Goal: Task Accomplishment & Management: Manage account settings

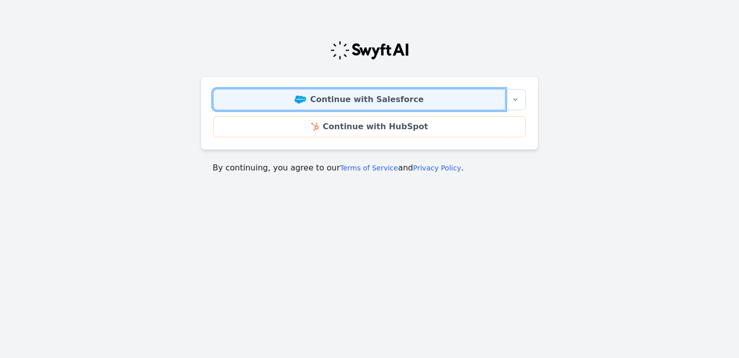
click at [418, 106] on link "Continue with Salesforce" at bounding box center [359, 99] width 292 height 21
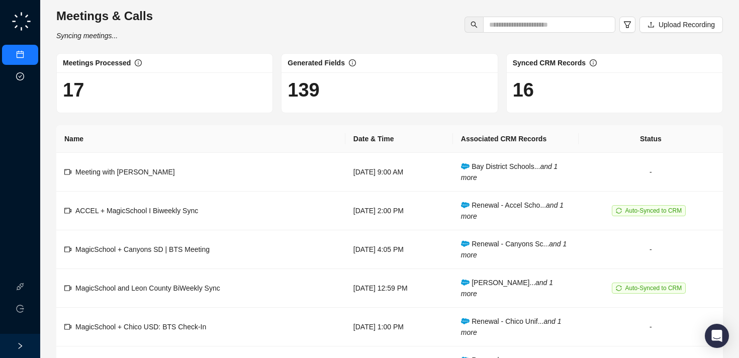
click at [29, 77] on link "Approval Tasks" at bounding box center [53, 77] width 48 height 8
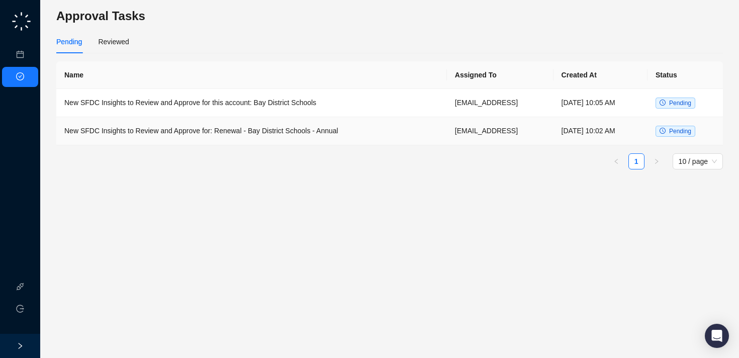
click at [331, 135] on td "New SFDC Insights to Review and Approve for: Renewal - Bay District Schools - A…" at bounding box center [251, 131] width 391 height 28
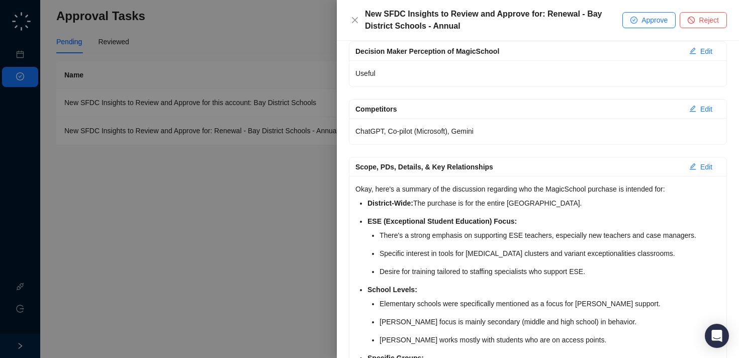
scroll to position [164, 0]
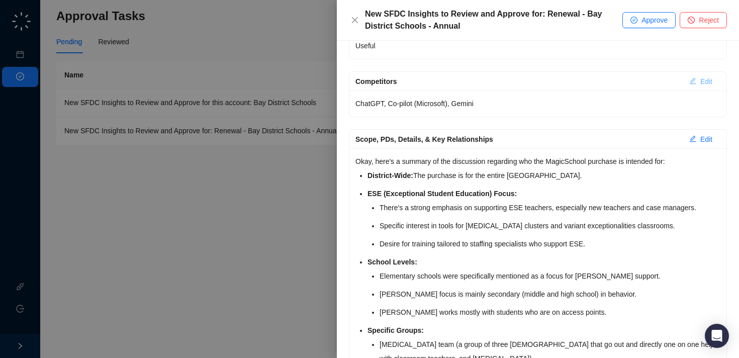
click at [698, 77] on button "Edit" at bounding box center [700, 81] width 39 height 16
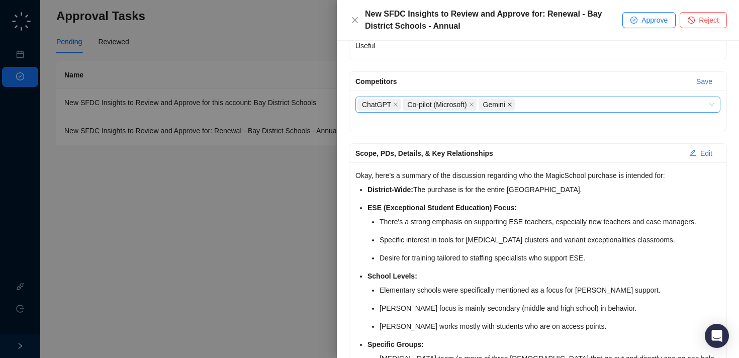
click at [512, 105] on icon "close" at bounding box center [510, 105] width 4 height 4
click at [474, 103] on icon "close" at bounding box center [471, 105] width 4 height 4
click at [397, 106] on icon "close" at bounding box center [395, 104] width 5 height 5
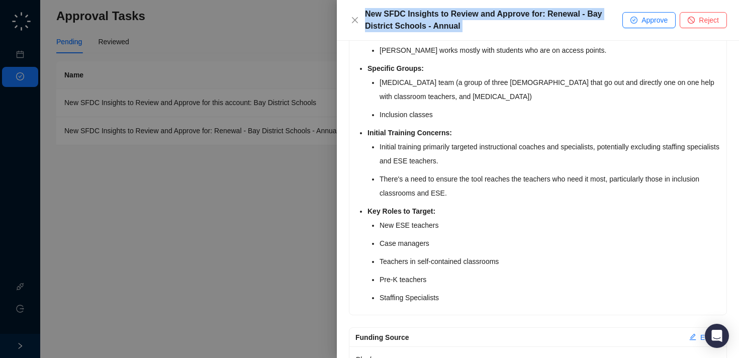
scroll to position [481, 0]
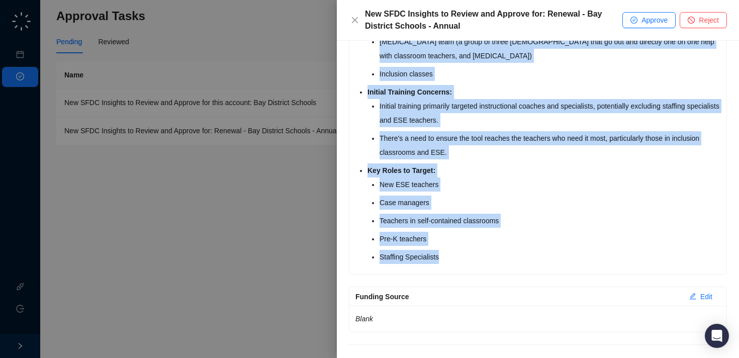
drag, startPoint x: 366, startPoint y: 93, endPoint x: 492, endPoint y: 254, distance: 204.1
click at [492, 254] on div "Okay, here's a summary of the discussion regarding who the MagicSchool purchase…" at bounding box center [537, 60] width 377 height 428
copy ul "District-Wide: The purchase is for the entire Bay District. ESE (Exceptional St…"
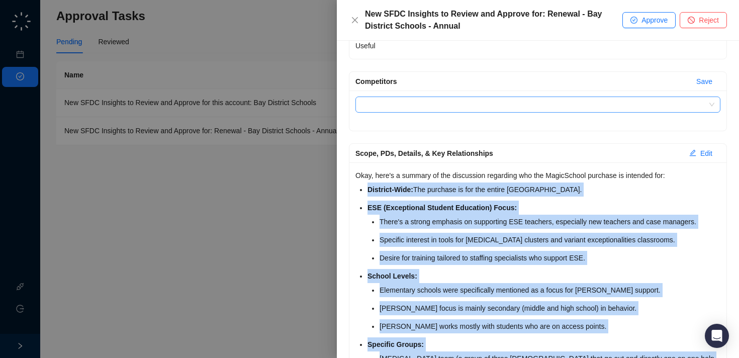
scroll to position [176, 0]
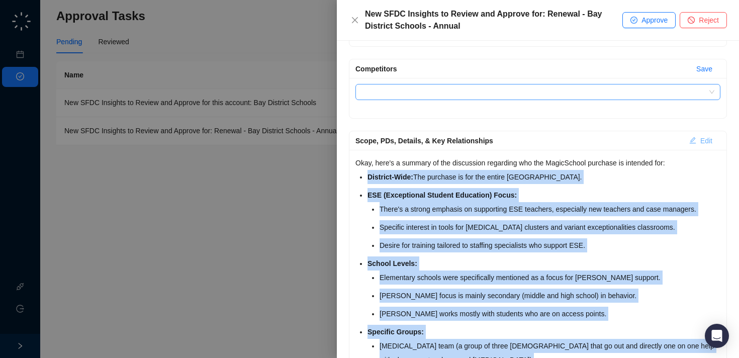
click at [704, 133] on button "Edit" at bounding box center [700, 141] width 39 height 16
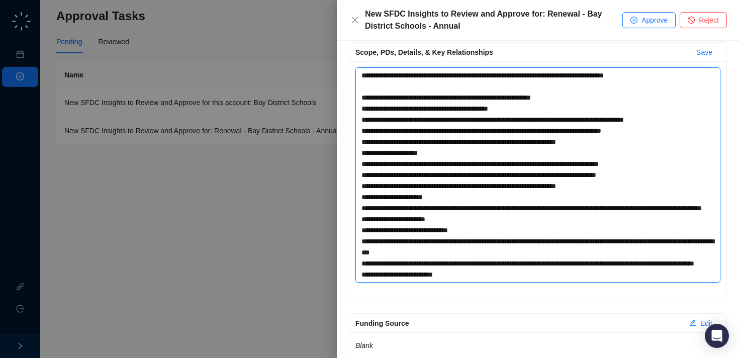
scroll to position [77, 0]
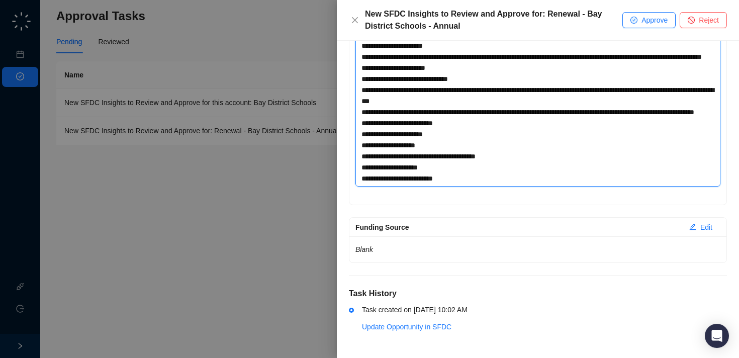
drag, startPoint x: 359, startPoint y: 165, endPoint x: 408, endPoint y: 388, distance: 228.0
click at [408, 357] on html "Meetings & Calls Approval Tasks Integrations Logout Approval Tasks Pending Revi…" at bounding box center [369, 179] width 739 height 358
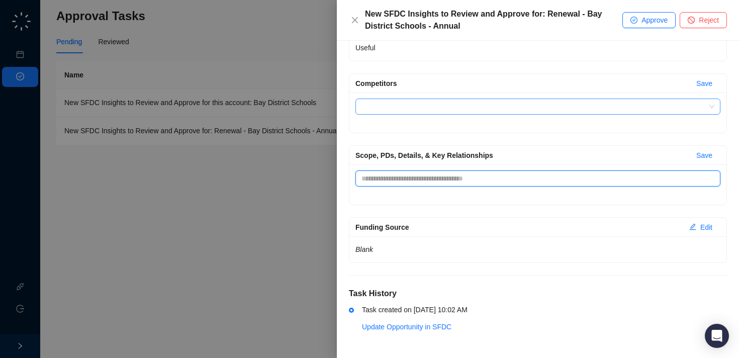
scroll to position [162, 0]
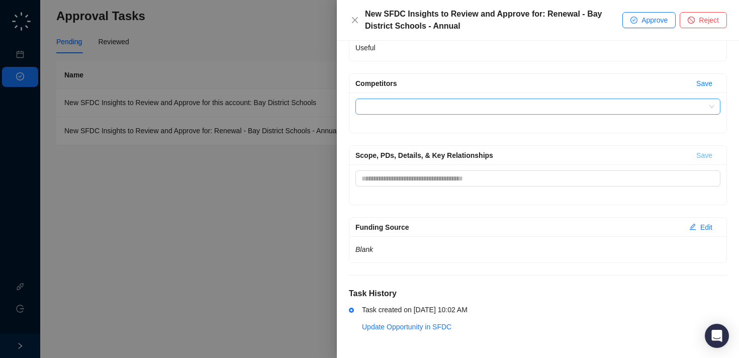
click at [704, 154] on span "Save" at bounding box center [704, 155] width 16 height 11
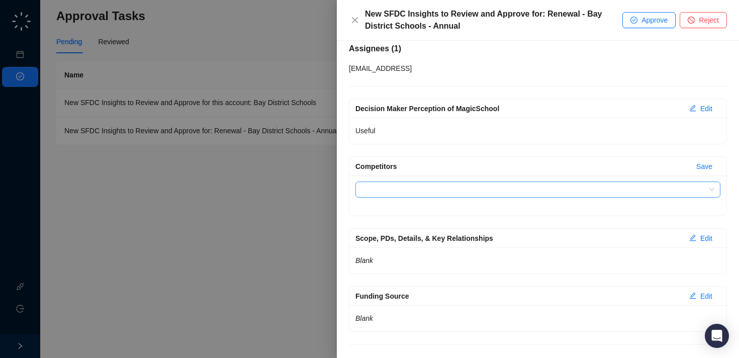
scroll to position [0, 0]
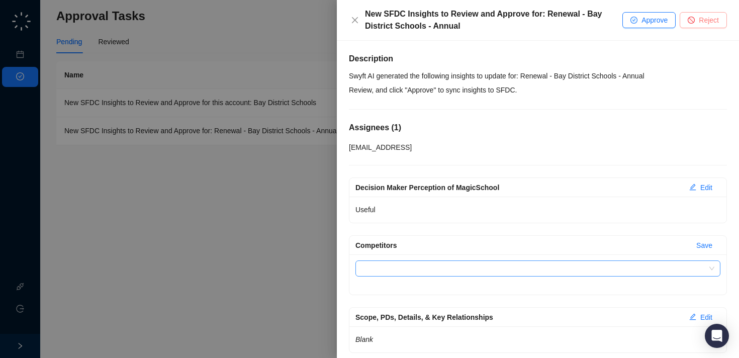
click at [700, 18] on span "Reject" at bounding box center [709, 20] width 20 height 11
type textarea "**********"
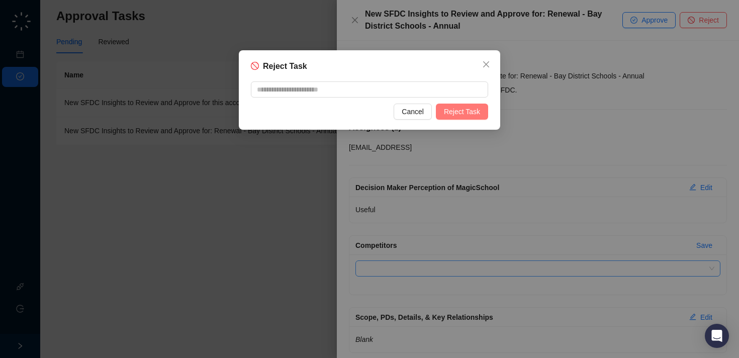
click at [469, 112] on span "Reject Task" at bounding box center [462, 111] width 36 height 11
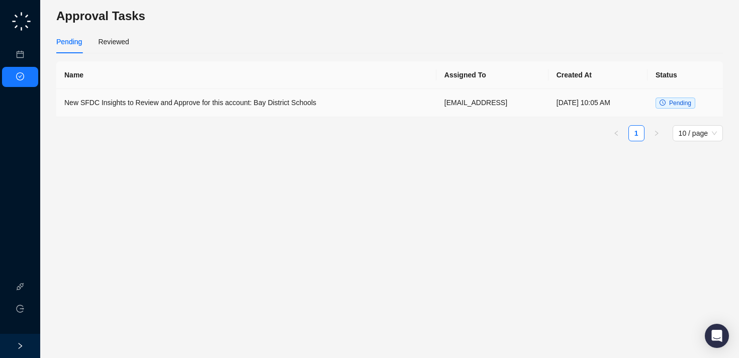
click at [284, 98] on td "New SFDC Insights to Review and Approve for this account: Bay District Schools" at bounding box center [246, 103] width 380 height 28
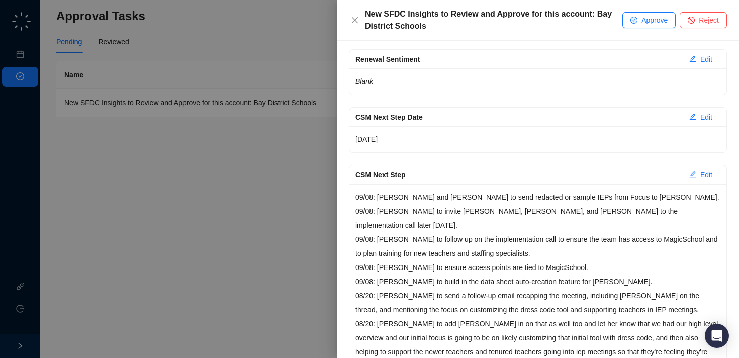
scroll to position [246, 0]
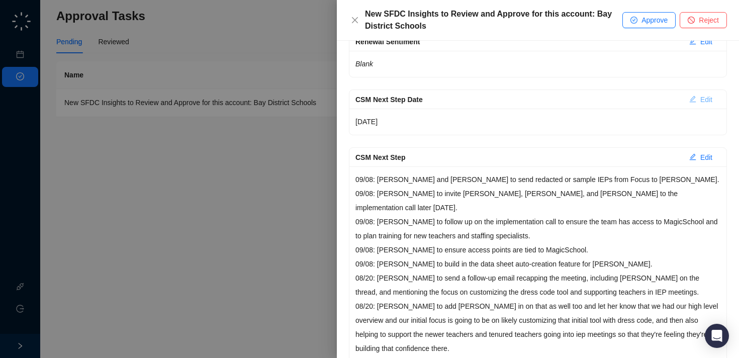
click at [703, 96] on span "Edit" at bounding box center [706, 99] width 12 height 11
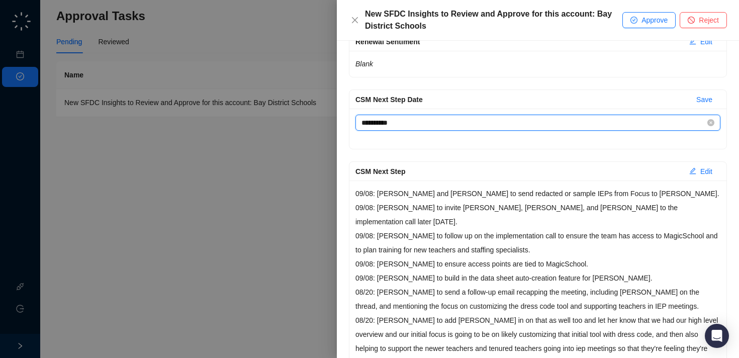
click at [663, 125] on input "**********" at bounding box center [533, 122] width 344 height 11
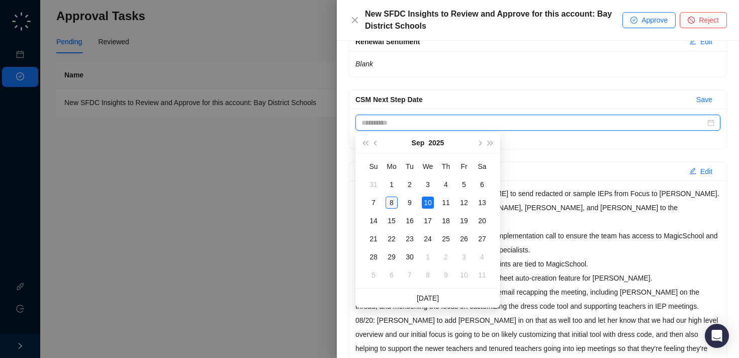
type input "**********"
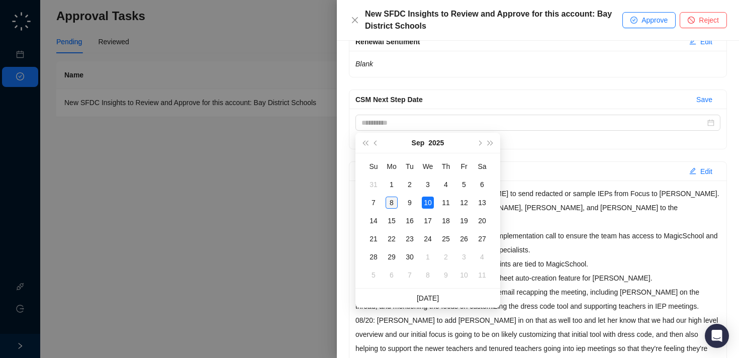
click at [392, 200] on div "8" at bounding box center [392, 203] width 12 height 12
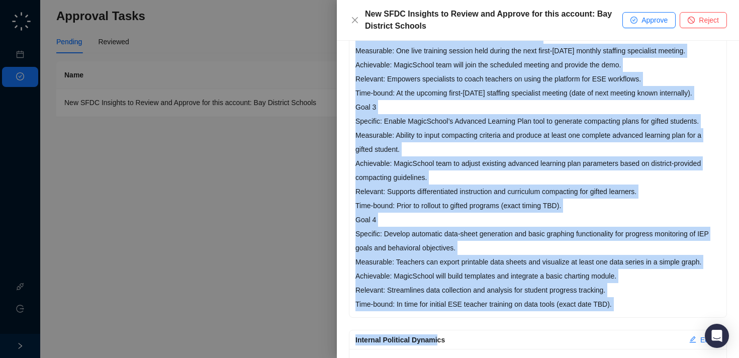
scroll to position [942, 0]
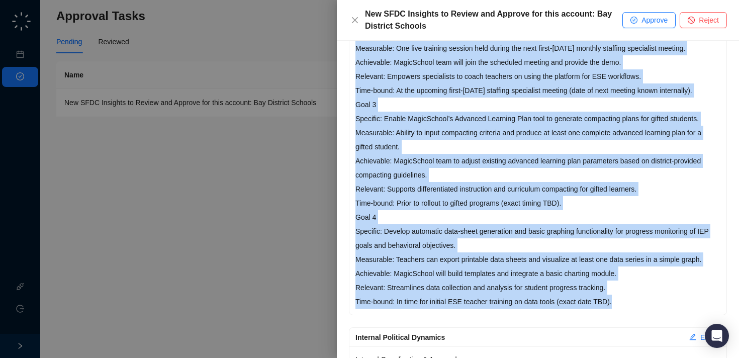
drag, startPoint x: 357, startPoint y: 67, endPoint x: 632, endPoint y: 287, distance: 351.6
click at [632, 287] on div "Goal 1 Specific: Customize MagicSchool’s IEP generator to include Florida Acces…" at bounding box center [537, 97] width 377 height 434
copy div "Goal 1 Specific: Customize MagicSchool’s IEP generator to include Florida Acces…"
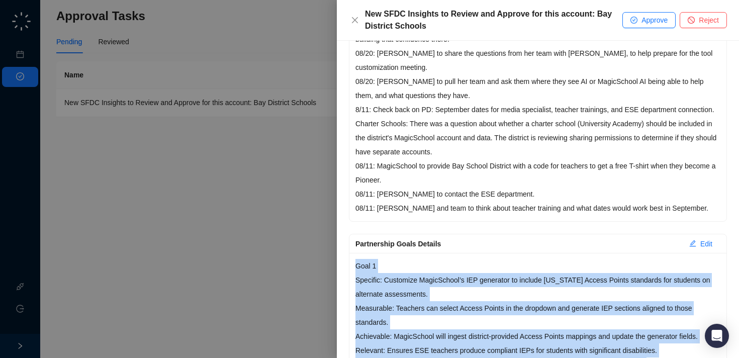
scroll to position [559, 0]
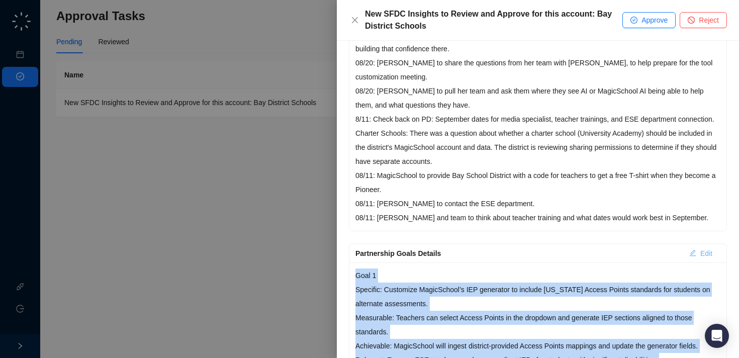
click at [705, 248] on span "Edit" at bounding box center [706, 253] width 12 height 11
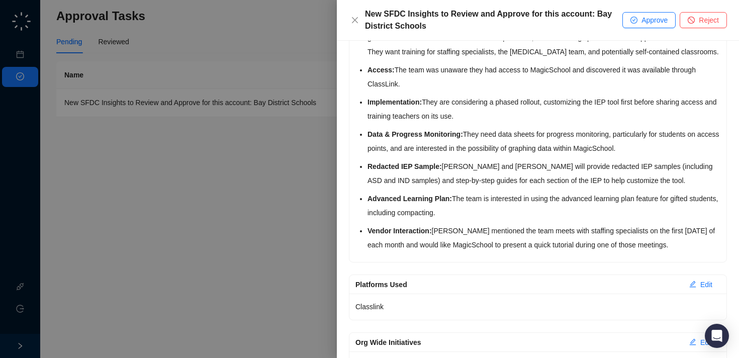
scroll to position [1733, 0]
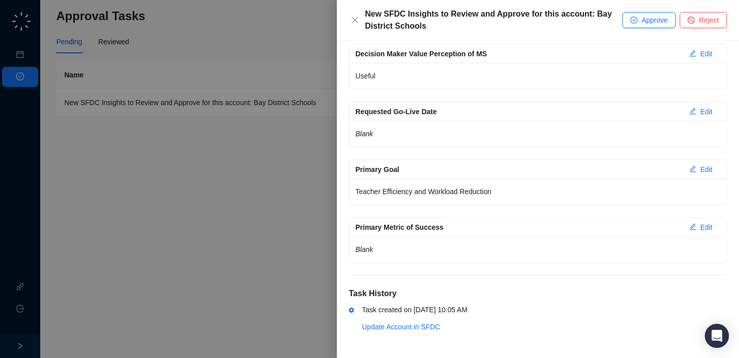
drag, startPoint x: 359, startPoint y: 182, endPoint x: 460, endPoint y: 383, distance: 225.0
click at [460, 357] on html "**********" at bounding box center [369, 179] width 739 height 358
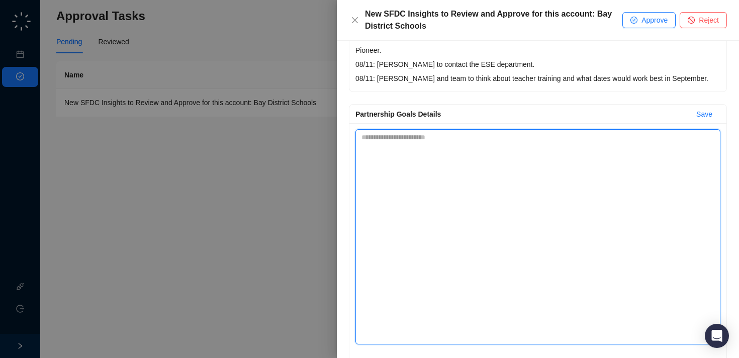
scroll to position [0, 0]
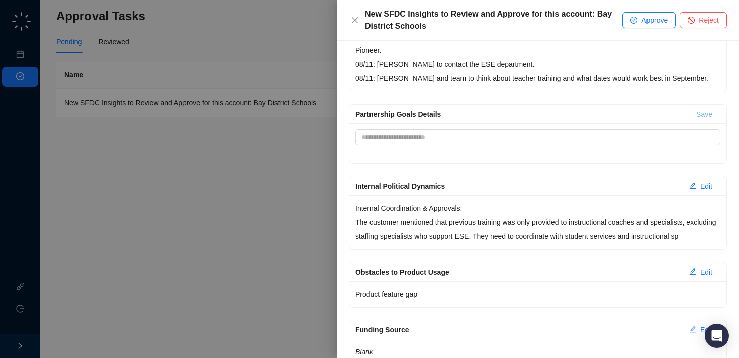
click at [698, 109] on span "Save" at bounding box center [704, 114] width 16 height 11
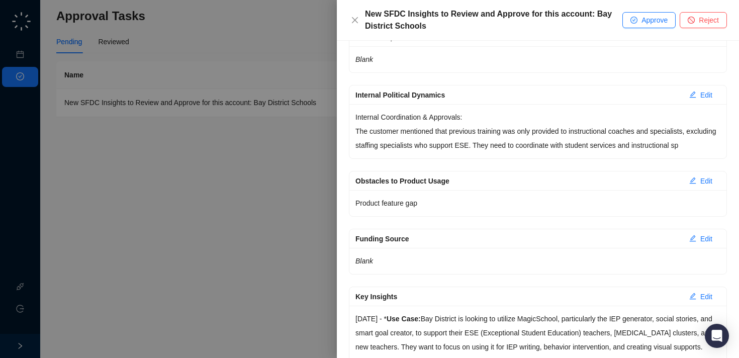
scroll to position [776, 0]
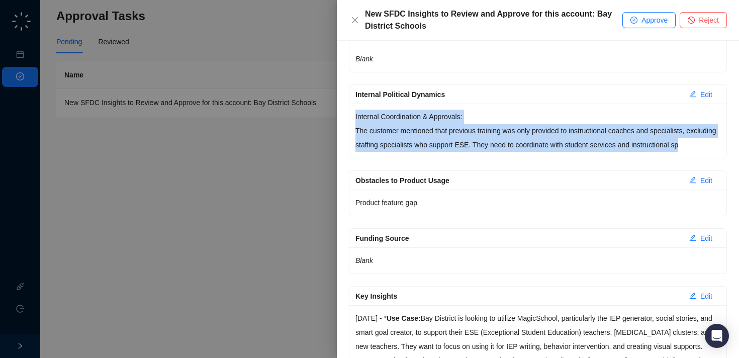
drag, startPoint x: 370, startPoint y: 151, endPoint x: 353, endPoint y: 105, distance: 48.8
click at [353, 105] on div "Internal Coordination & Approvals: The customer mentioned that previous trainin…" at bounding box center [537, 131] width 377 height 54
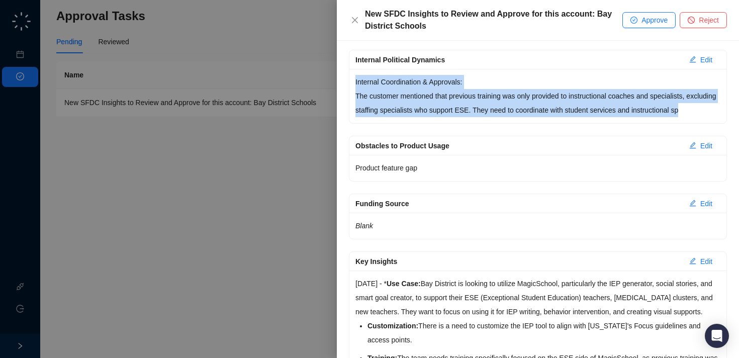
scroll to position [812, 0]
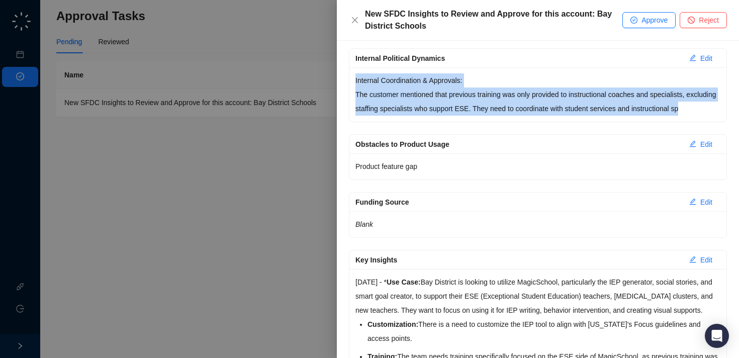
copy p "Internal Coordination & Approvals: The customer mentioned that previous trainin…"
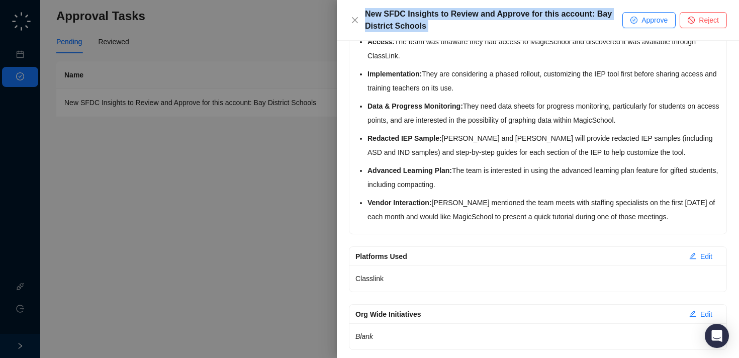
scroll to position [1229, 0]
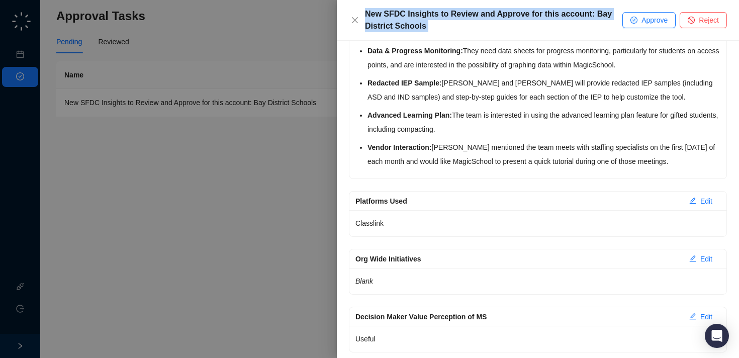
drag, startPoint x: 355, startPoint y: 59, endPoint x: 472, endPoint y: 211, distance: 191.5
copy div "September 8th, 2025 - * Use Case: Bay District is looking to utilize MagicSchoo…"
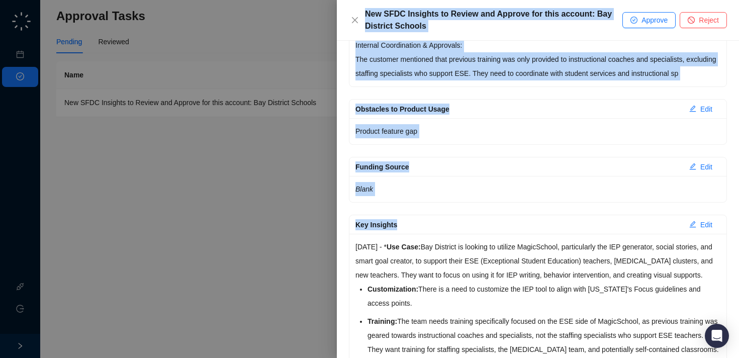
scroll to position [849, 0]
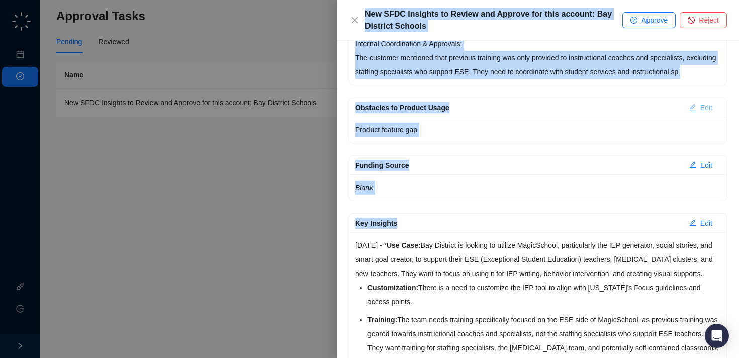
click at [703, 106] on span "Edit" at bounding box center [706, 107] width 12 height 11
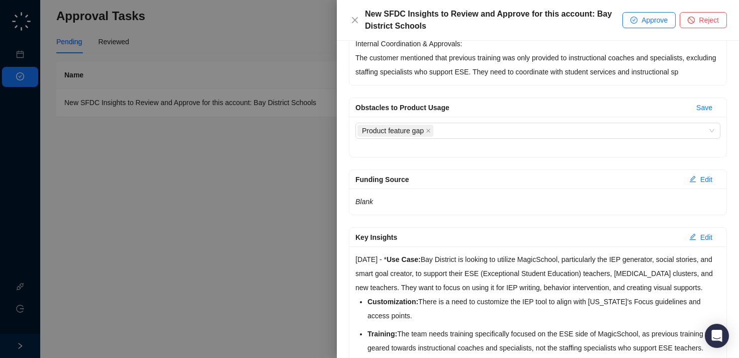
click at [527, 78] on p "Internal Coordination & Approvals: The customer mentioned that previous trainin…" at bounding box center [537, 58] width 365 height 42
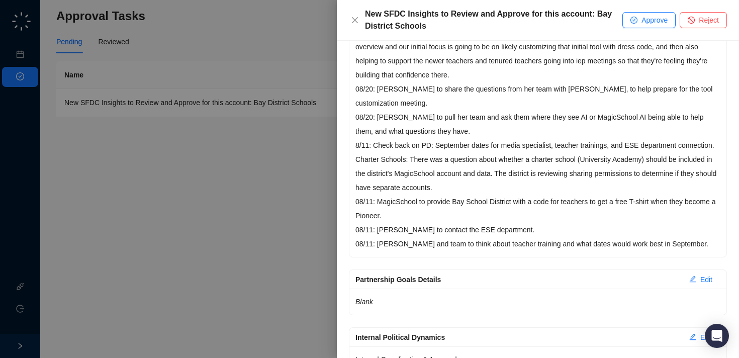
scroll to position [0, 0]
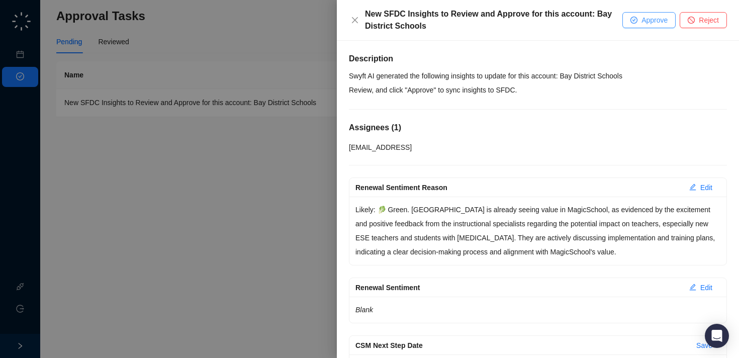
click at [652, 22] on span "Approve" at bounding box center [654, 20] width 26 height 11
type textarea "**********"
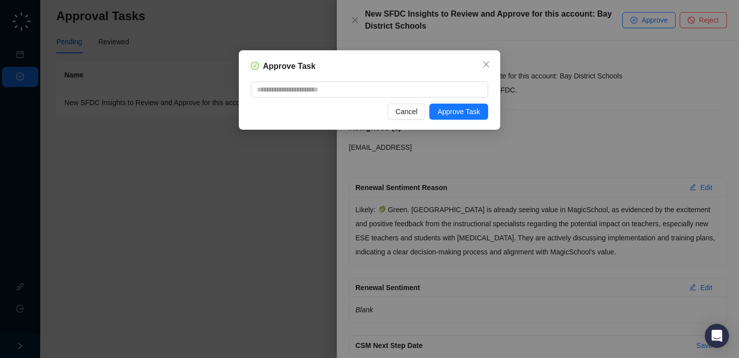
click at [462, 121] on div "Approve Task Cancel Approve Task" at bounding box center [369, 89] width 261 height 79
click at [462, 109] on span "Approve Task" at bounding box center [458, 111] width 43 height 11
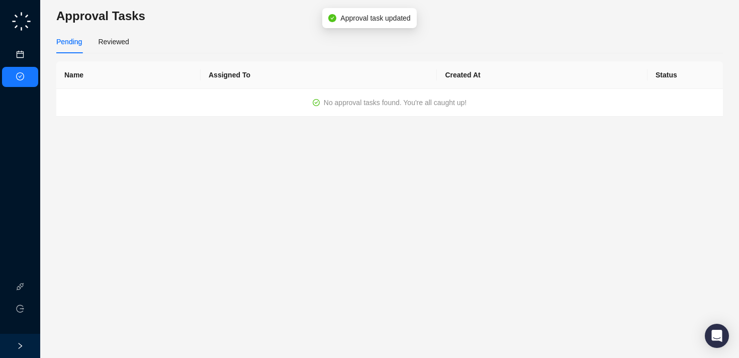
click at [29, 53] on link "Meetings & Calls" at bounding box center [55, 55] width 53 height 8
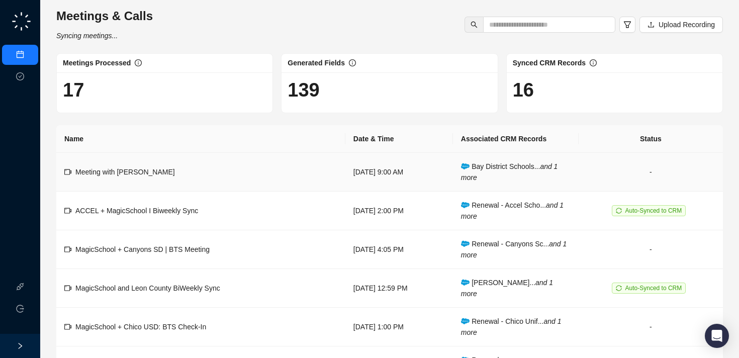
click at [228, 177] on td "Meeting with Elise" at bounding box center [200, 172] width 289 height 39
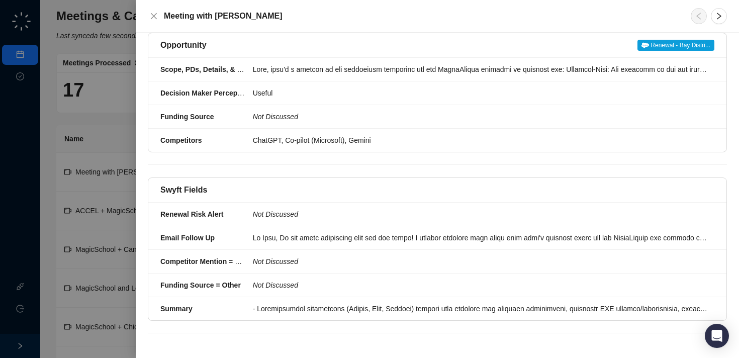
scroll to position [523, 0]
click at [327, 243] on div at bounding box center [480, 237] width 455 height 11
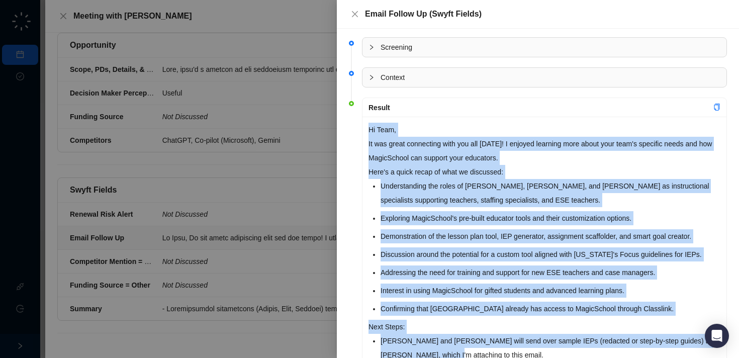
scroll to position [225, 0]
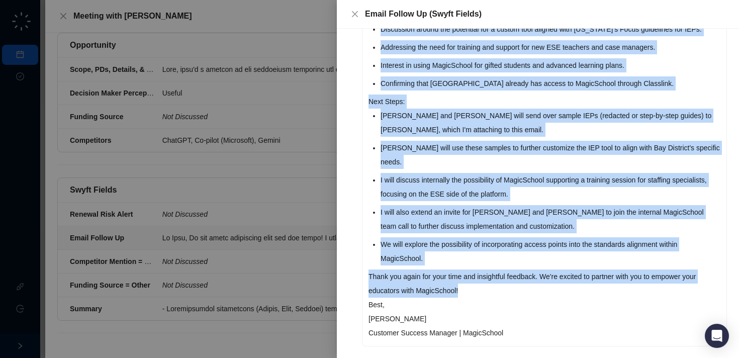
drag, startPoint x: 368, startPoint y: 129, endPoint x: 510, endPoint y: 277, distance: 205.5
click at [510, 277] on div "Hi Team, It was great connecting with you all today! I enjoyed learning more ab…" at bounding box center [544, 118] width 364 height 454
copy div "Hi Team, It was great connecting with you all today! I enjoyed learning more ab…"
